Goal: Transaction & Acquisition: Register for event/course

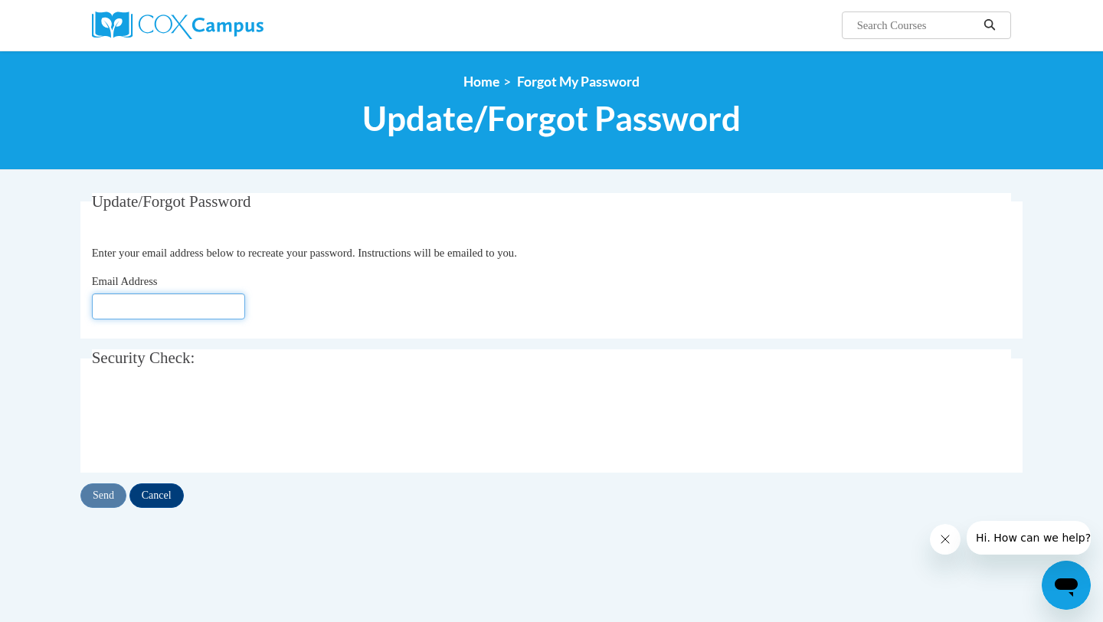
click at [194, 306] on input "Email Address" at bounding box center [168, 306] width 153 height 26
type input "jillsolis18@gmail.com"
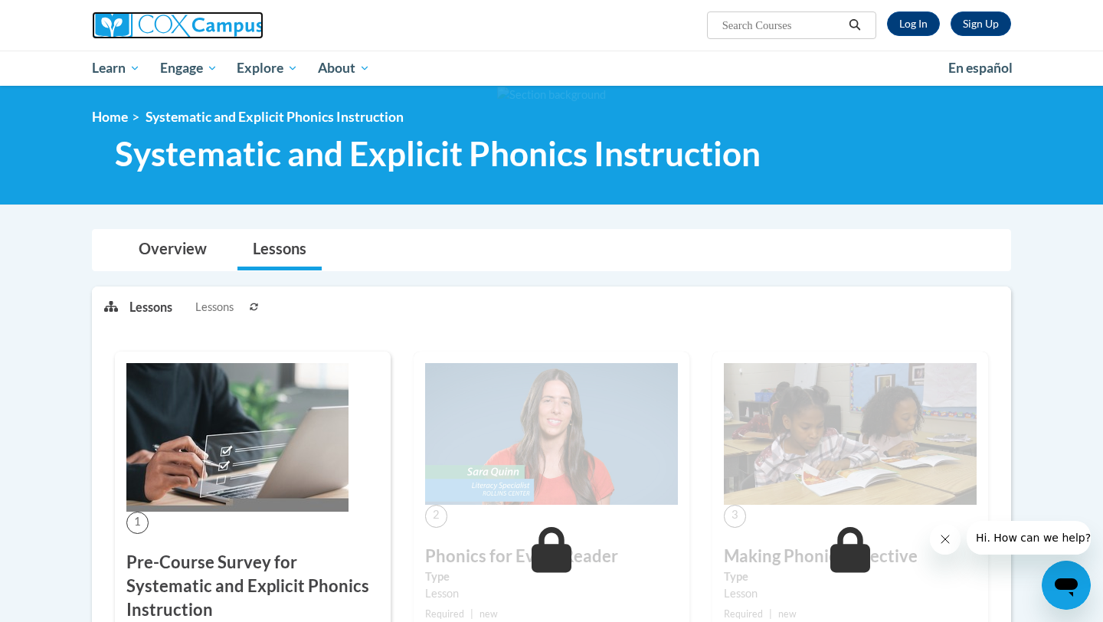
click at [170, 27] on img at bounding box center [178, 25] width 172 height 28
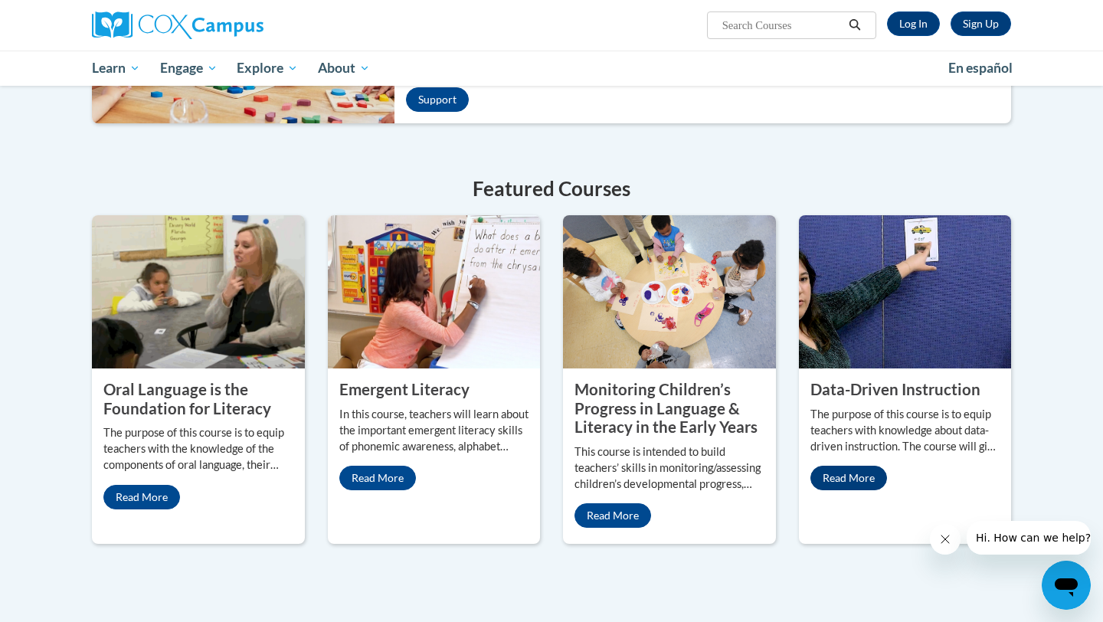
scroll to position [486, 0]
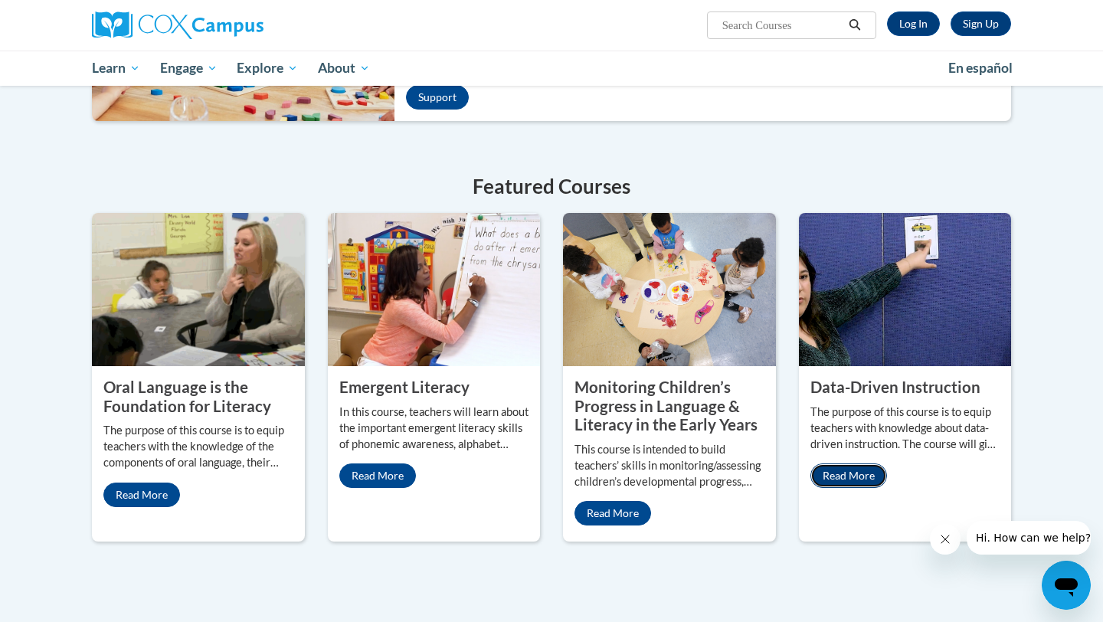
click at [845, 463] on link "Read More" at bounding box center [848, 475] width 77 height 25
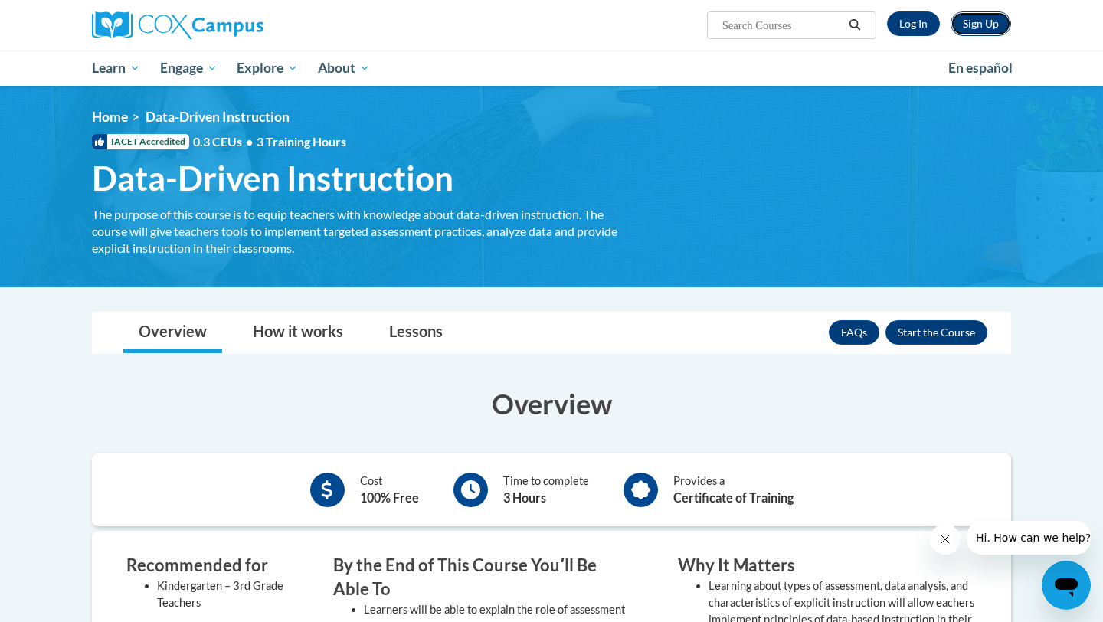
click at [986, 28] on link "Sign Up" at bounding box center [980, 23] width 61 height 25
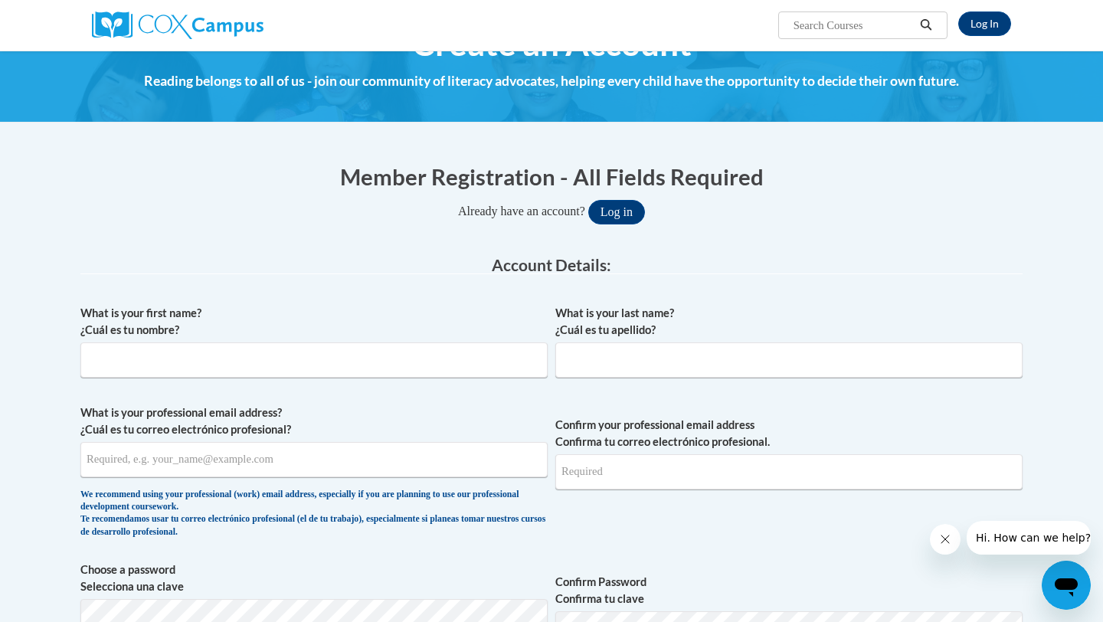
scroll to position [61, 0]
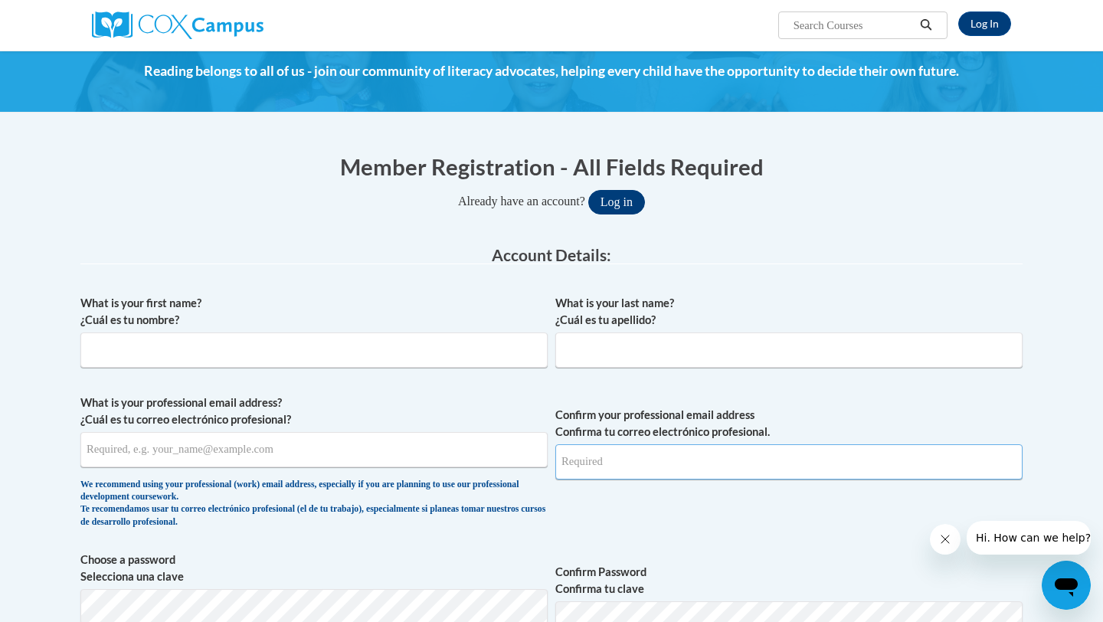
type input "[EMAIL_ADDRESS][DOMAIN_NAME]"
click at [613, 210] on button "Log in" at bounding box center [616, 202] width 57 height 25
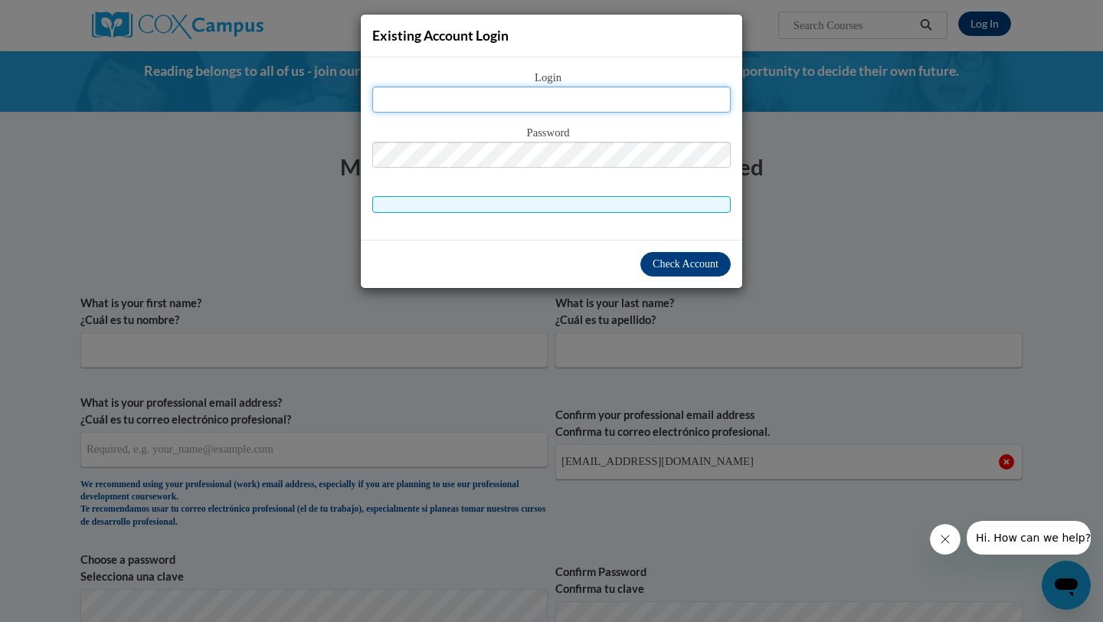
click at [598, 109] on input "text" at bounding box center [551, 100] width 358 height 26
